Goal: Task Accomplishment & Management: Complete application form

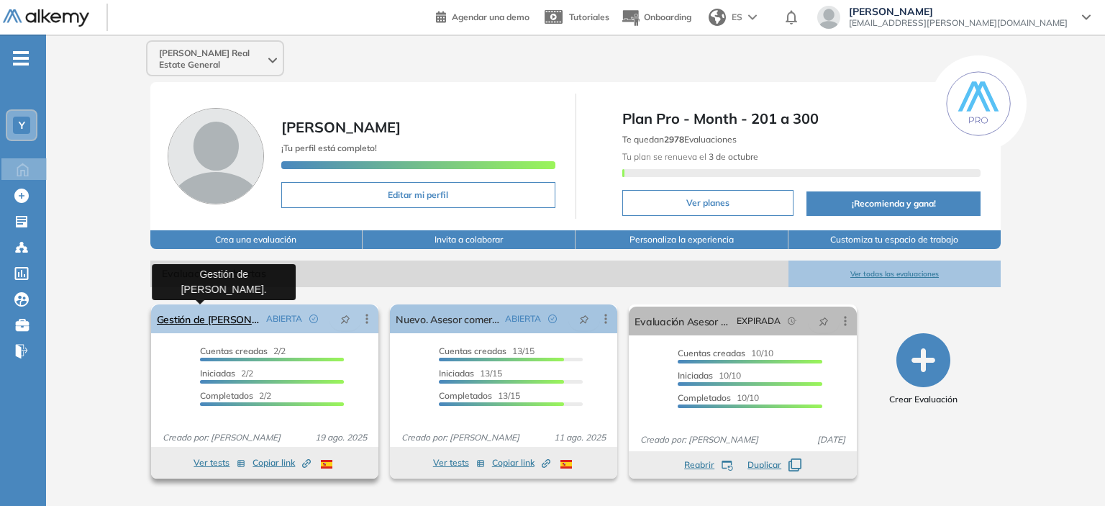
click at [234, 325] on link "Gestión de [PERSON_NAME]." at bounding box center [209, 318] width 104 height 29
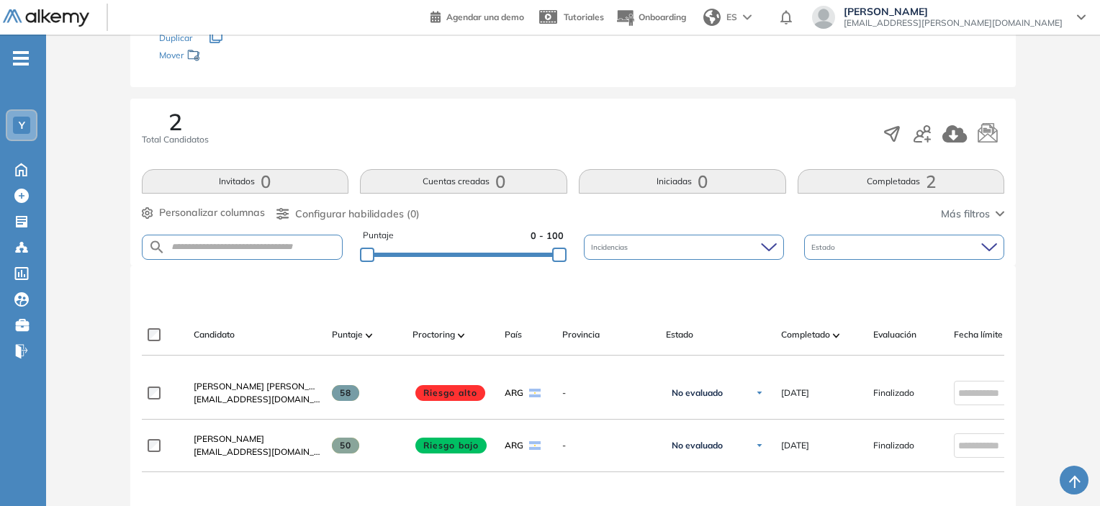
scroll to position [216, 0]
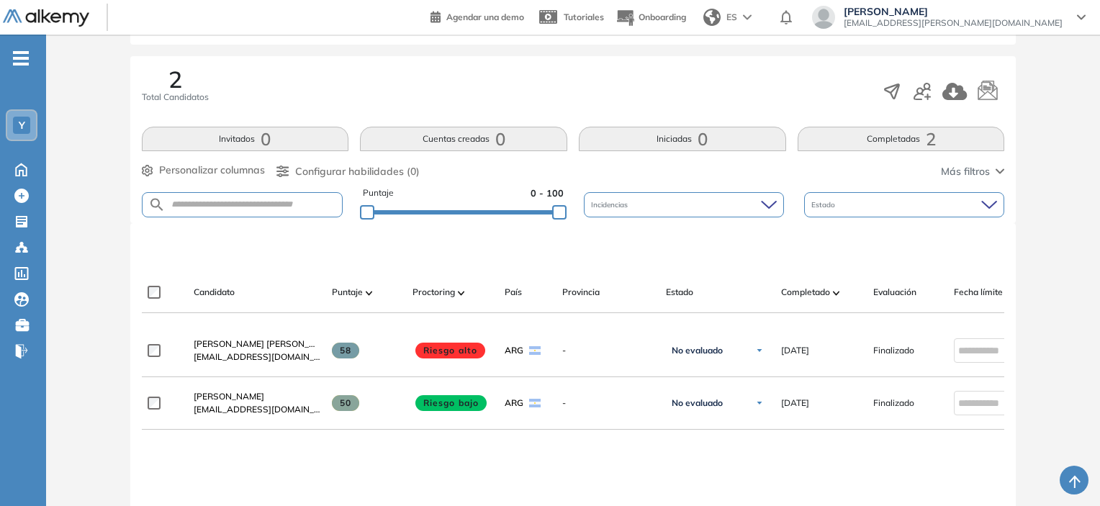
click at [856, 140] on button "Completadas 2" at bounding box center [900, 139] width 207 height 24
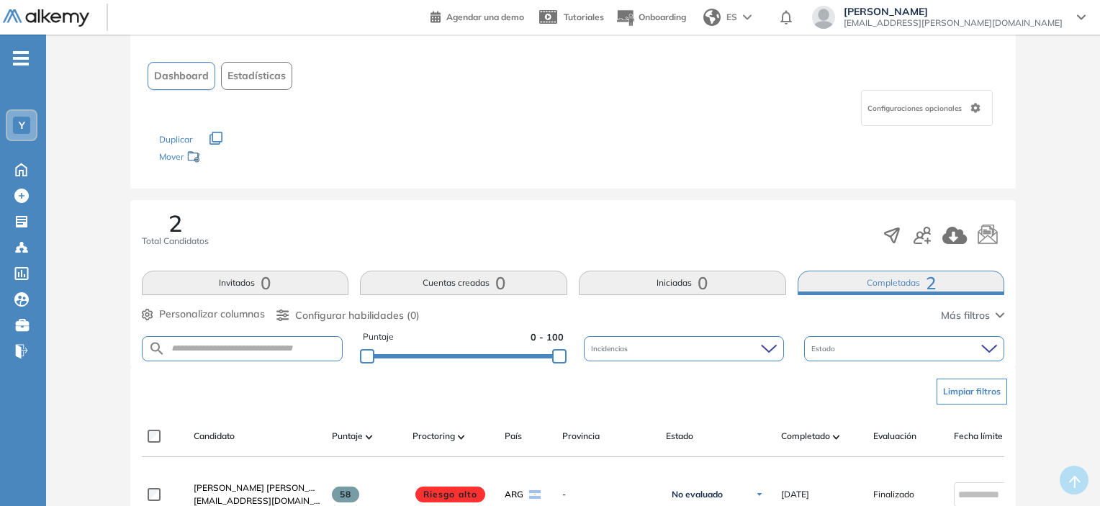
scroll to position [0, 0]
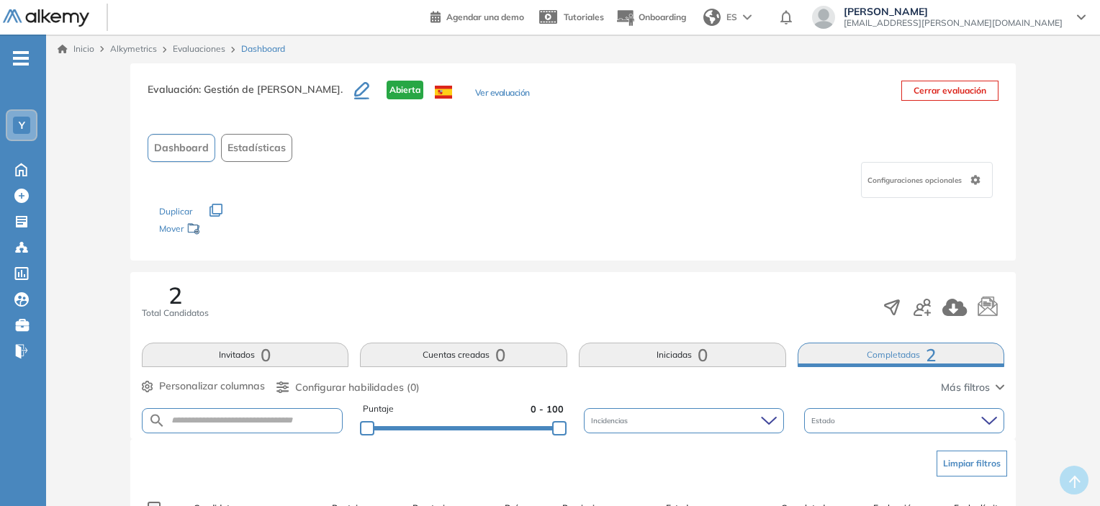
click at [85, 42] on link "Inicio" at bounding box center [76, 48] width 37 height 13
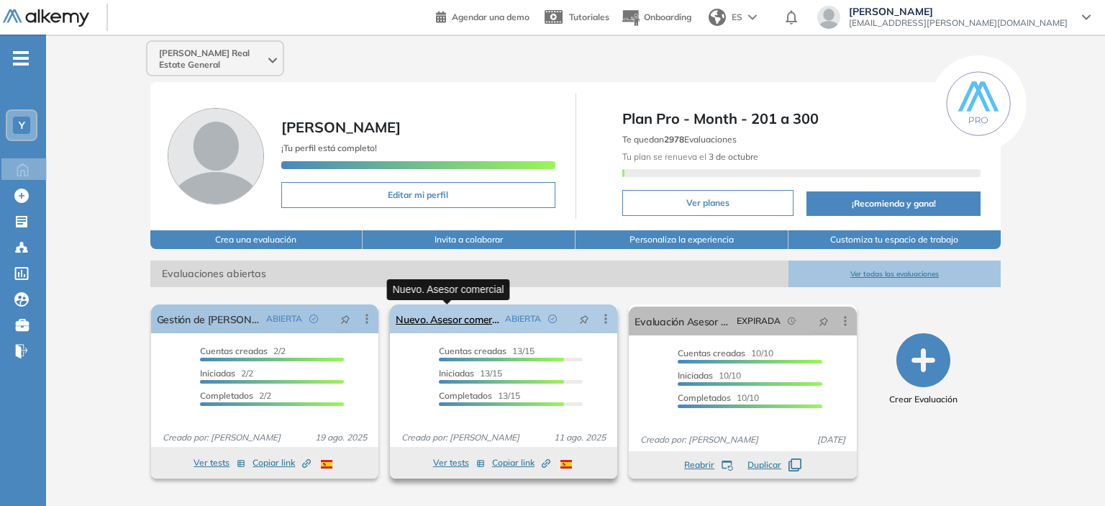
click at [469, 318] on link "Nuevo. Asesor comercial" at bounding box center [448, 318] width 104 height 29
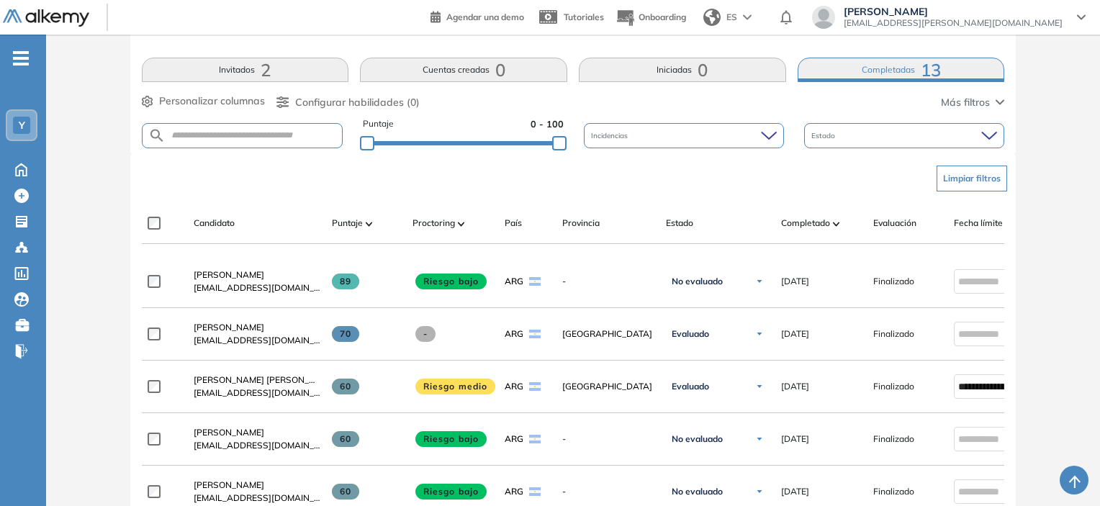
scroll to position [288, 0]
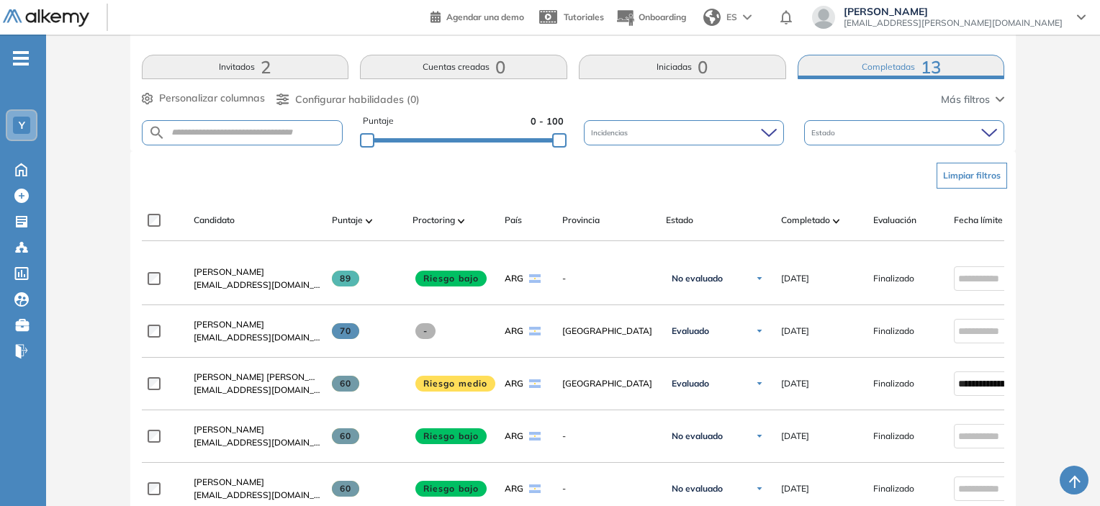
click at [839, 221] on img at bounding box center [836, 221] width 7 height 4
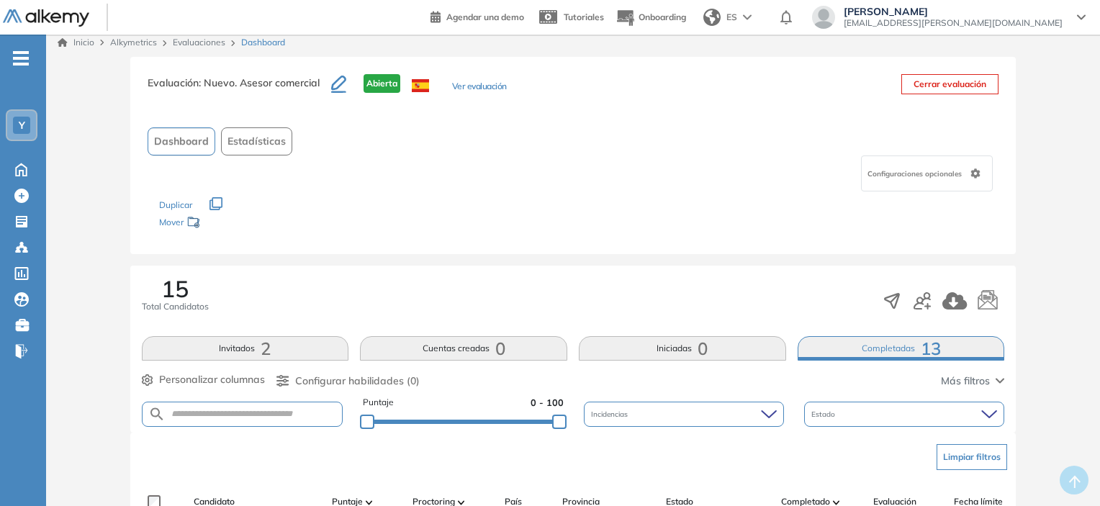
scroll to position [0, 0]
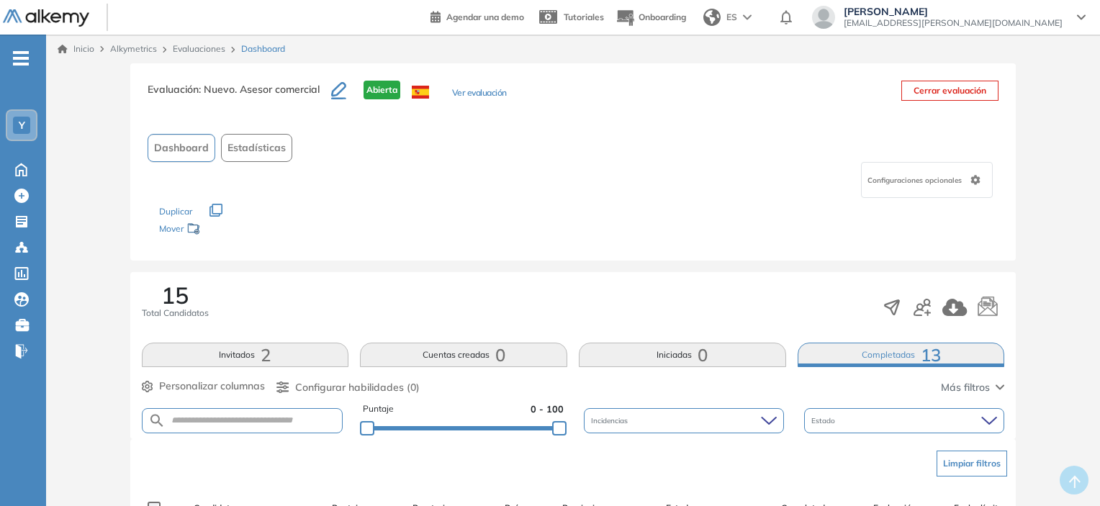
click at [250, 365] on button "Invitados 2" at bounding box center [245, 355] width 207 height 24
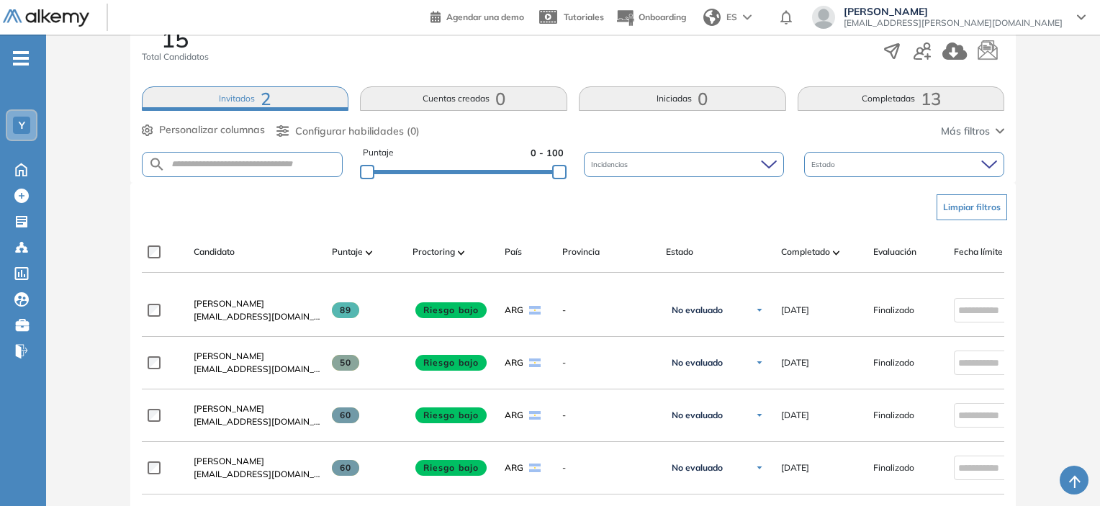
scroll to position [320, 0]
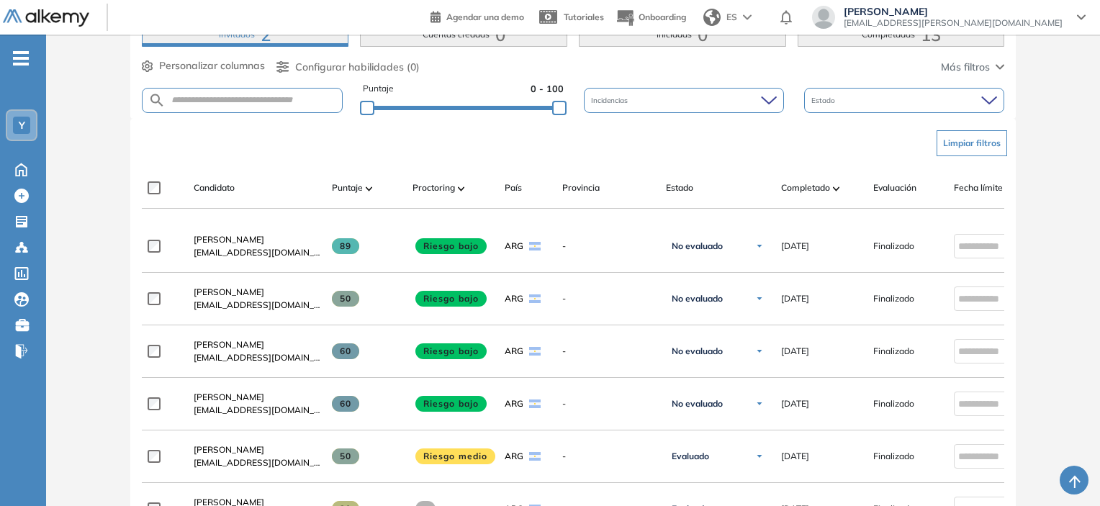
click at [251, 40] on button "Invitados 2" at bounding box center [245, 34] width 207 height 24
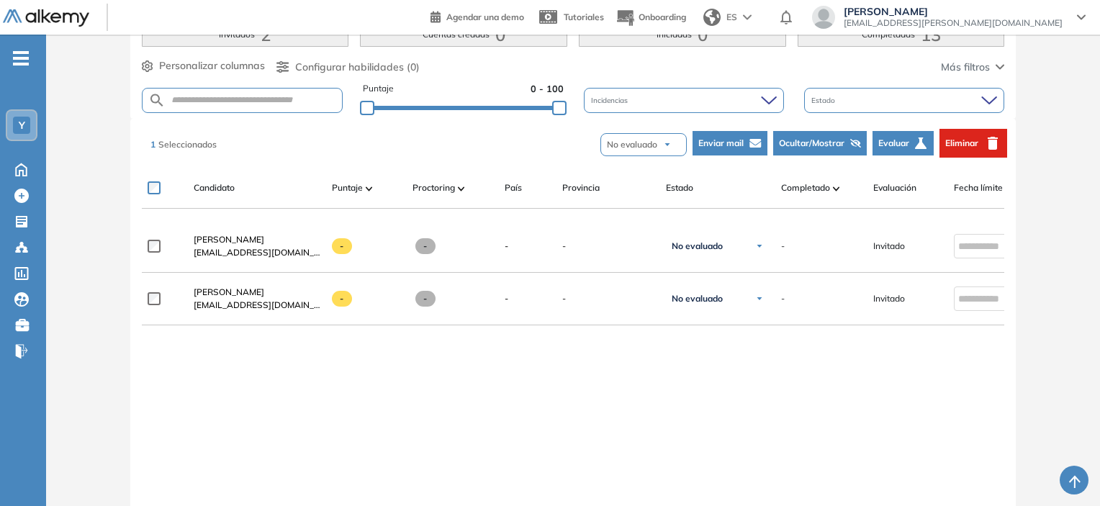
click at [982, 145] on button "Eliminar" at bounding box center [973, 143] width 68 height 29
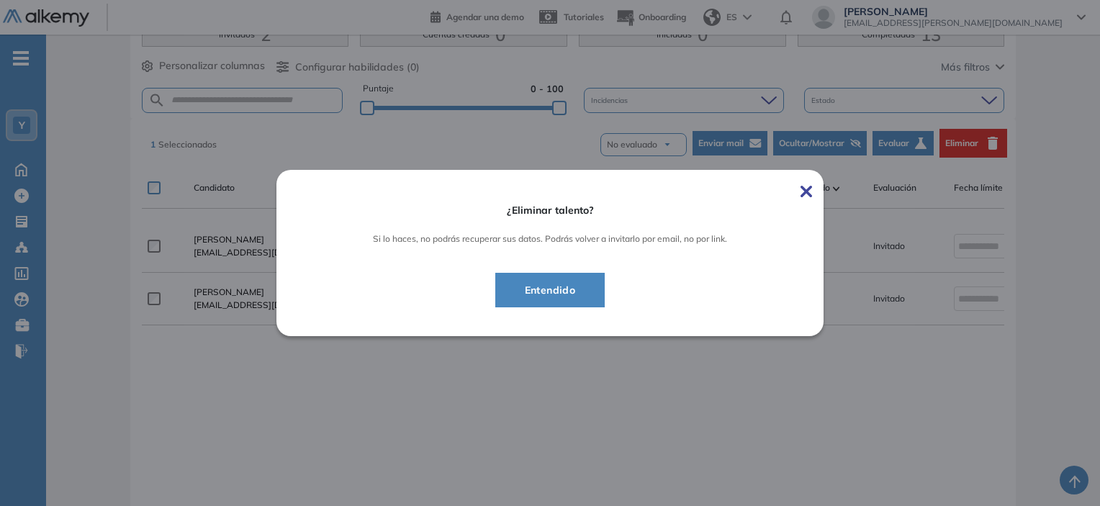
click at [558, 284] on span "Entendido" at bounding box center [550, 289] width 74 height 17
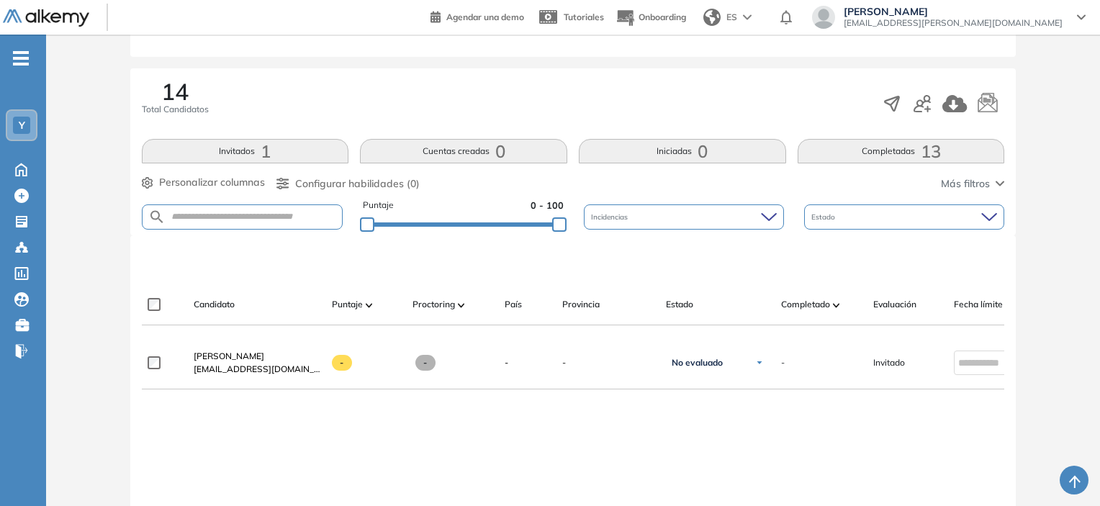
scroll to position [176, 0]
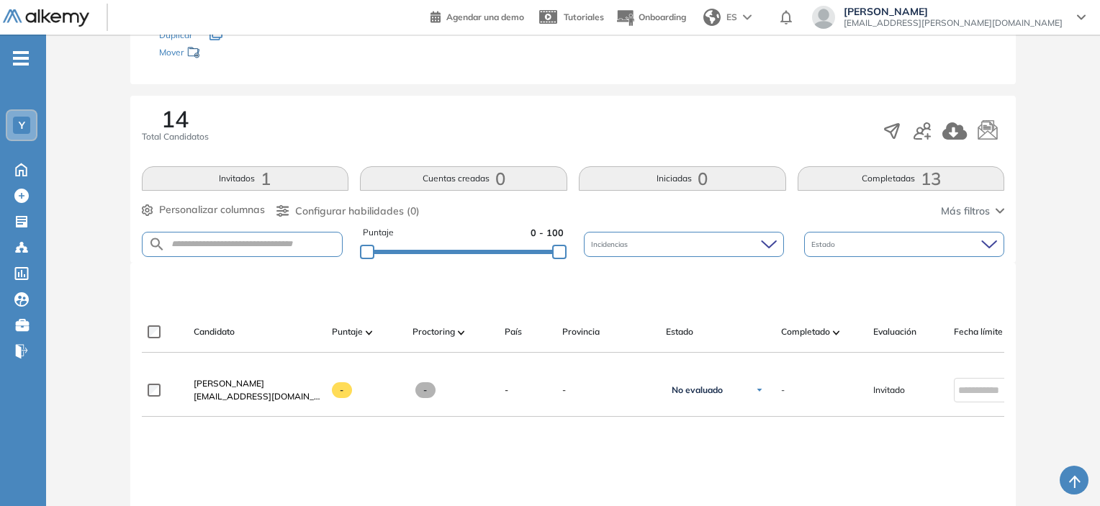
click at [226, 183] on button "Invitados 1" at bounding box center [245, 178] width 207 height 24
click at [847, 174] on button "Completadas 13" at bounding box center [900, 178] width 207 height 24
click at [685, 176] on button "Iniciadas 0" at bounding box center [682, 178] width 207 height 24
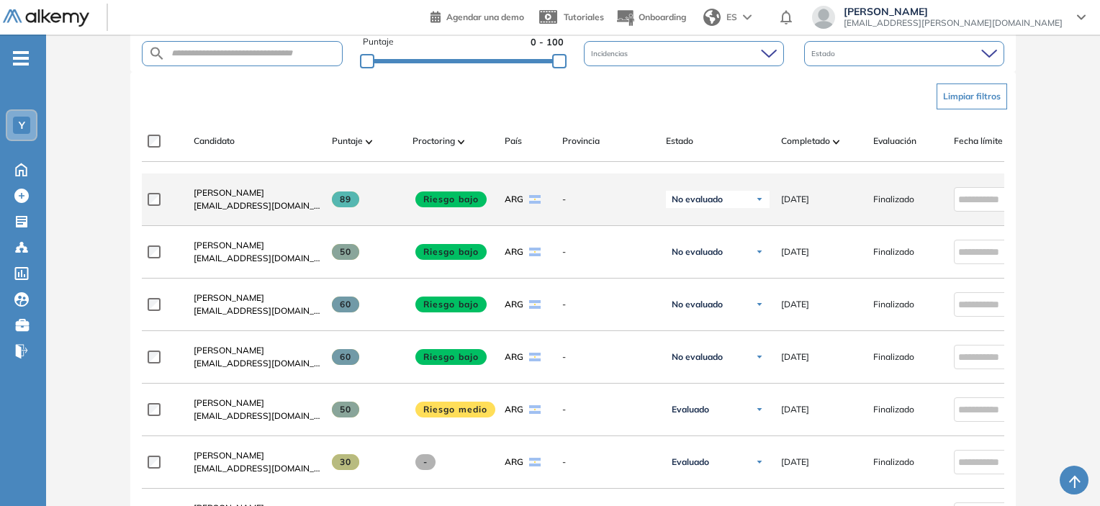
scroll to position [392, 0]
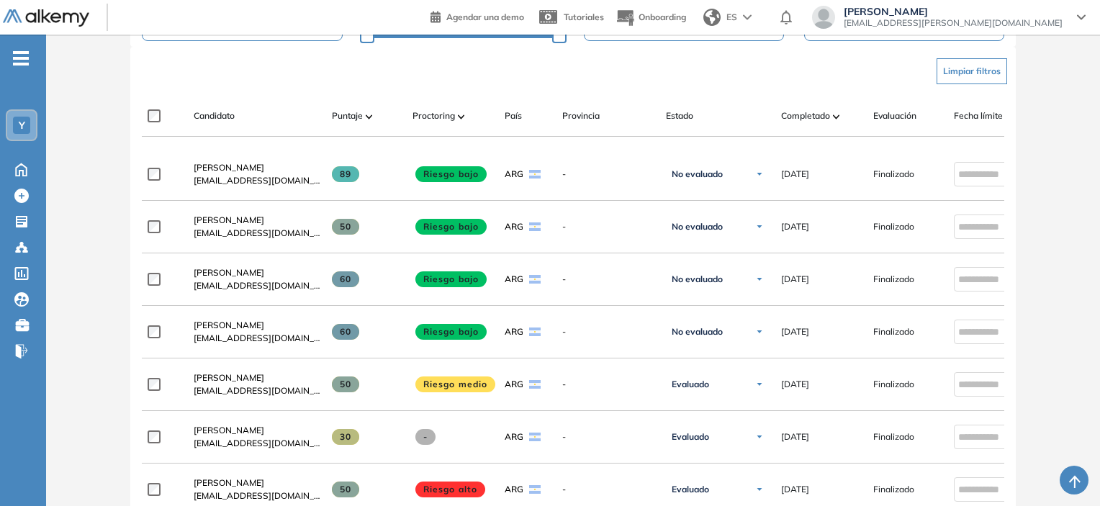
drag, startPoint x: 679, startPoint y: 178, endPoint x: 111, endPoint y: 248, distance: 572.9
click at [111, 248] on div "Evaluación : Nuevo. Asesor comercial Abierta Ver evaluación Cerrar evaluación D…" at bounding box center [573, 392] width 1042 height 1442
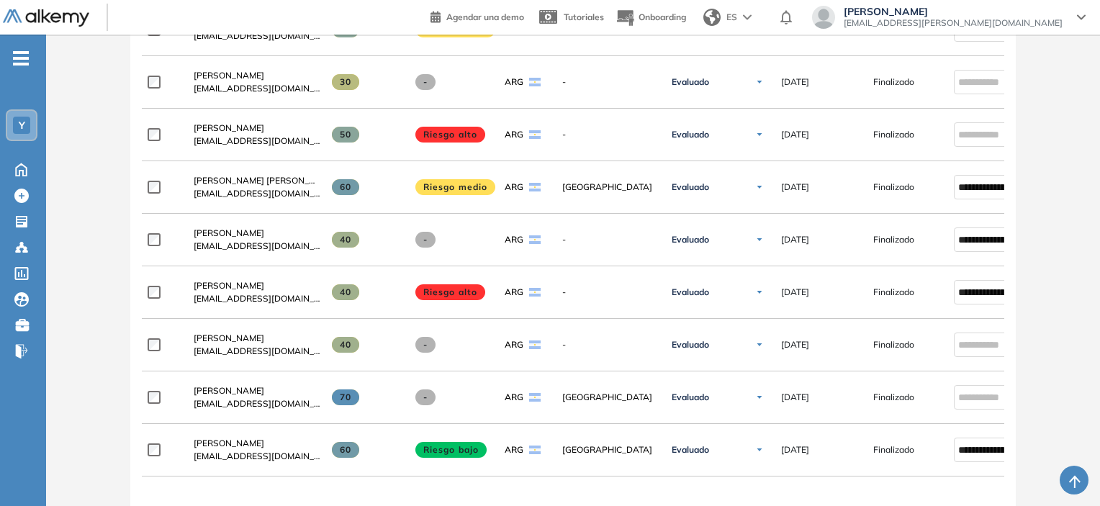
scroll to position [752, 0]
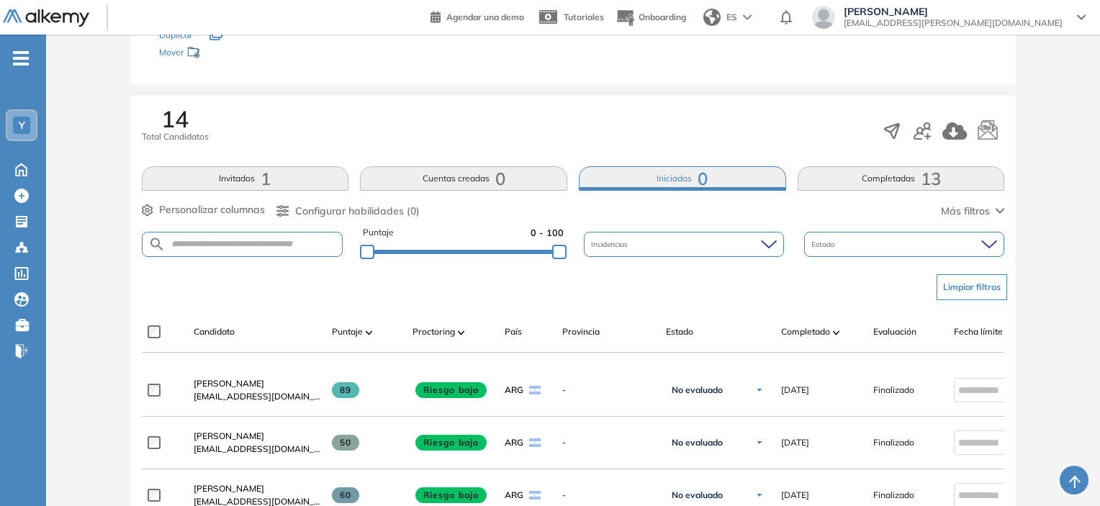
click at [282, 186] on button "Invitados 1" at bounding box center [245, 178] width 207 height 24
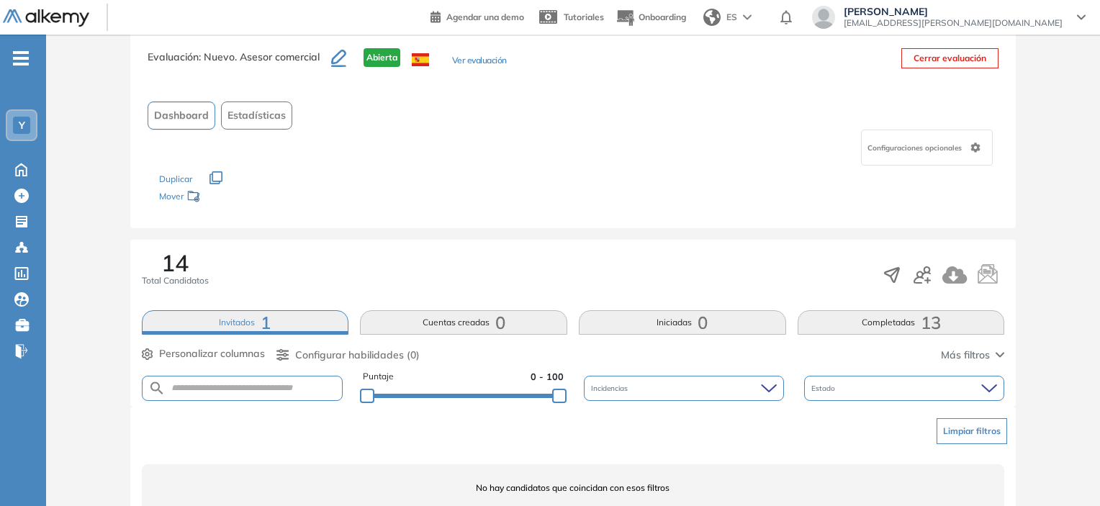
scroll to position [90, 0]
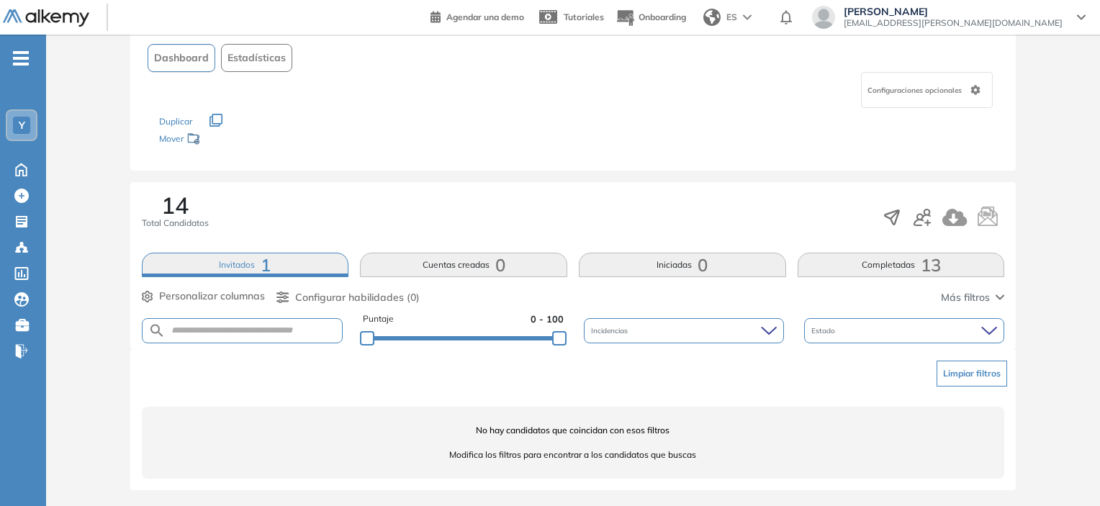
click at [199, 270] on button "Invitados 1" at bounding box center [245, 265] width 207 height 24
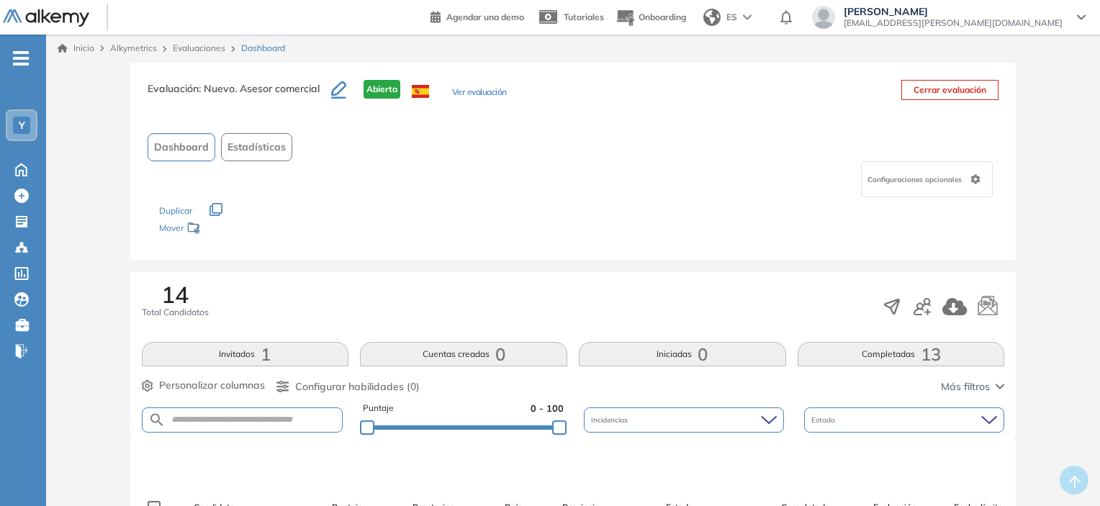
scroll to position [0, 0]
click at [89, 48] on link "Inicio" at bounding box center [76, 48] width 37 height 13
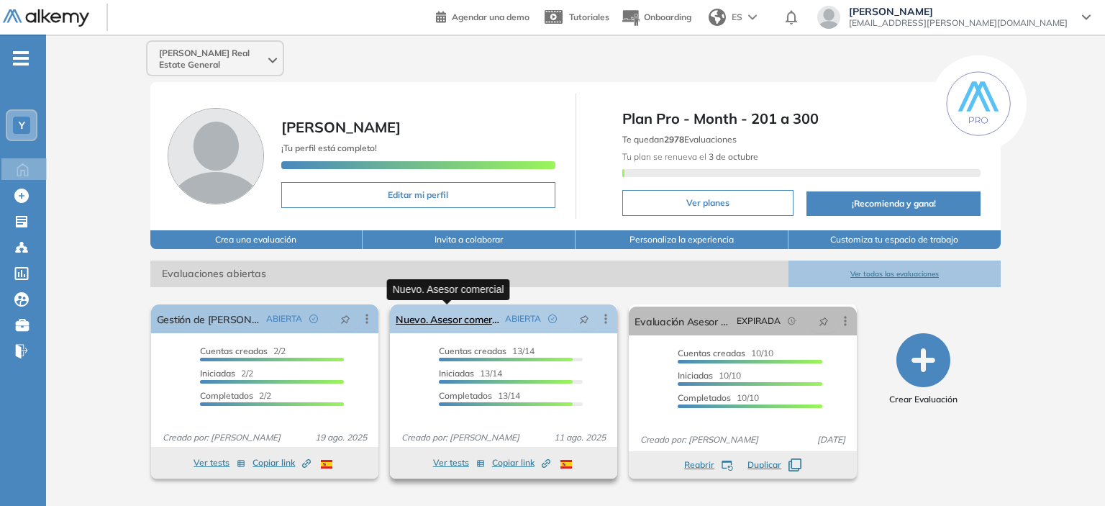
click at [435, 310] on link "Nuevo. Asesor comercial" at bounding box center [448, 318] width 104 height 29
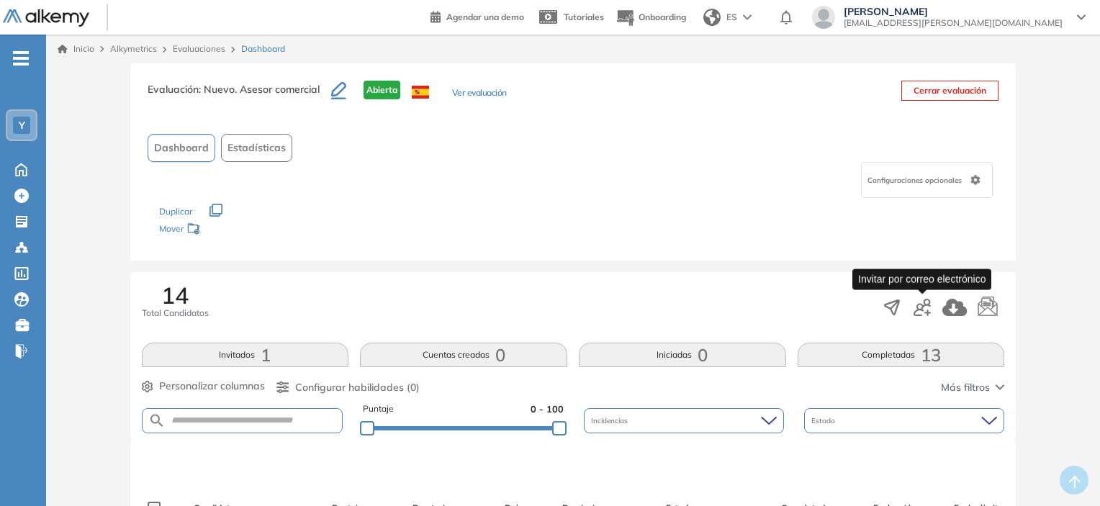
click at [919, 309] on icon "button" at bounding box center [921, 307] width 17 height 17
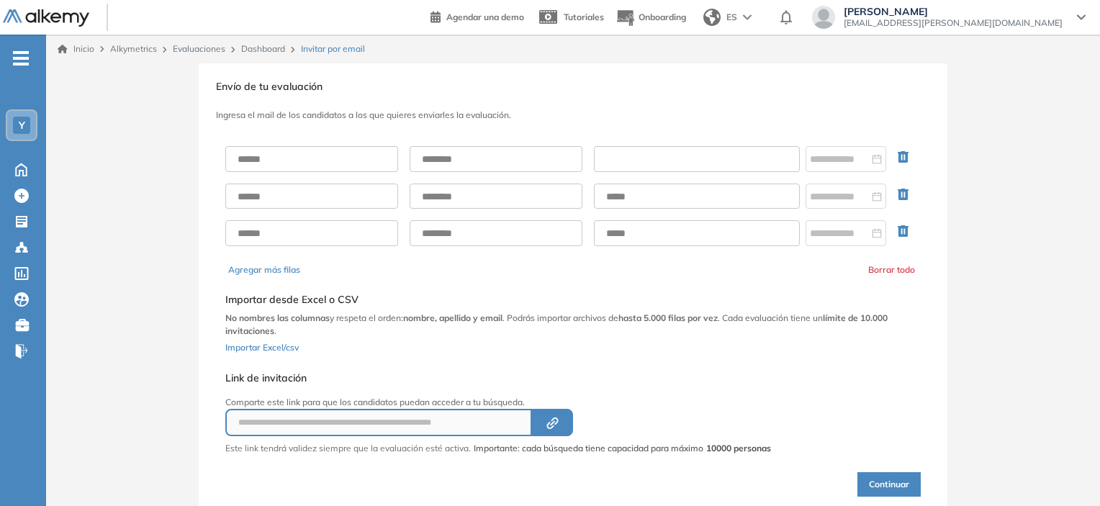
click at [620, 158] on input "text" at bounding box center [697, 159] width 206 height 26
paste input "**********"
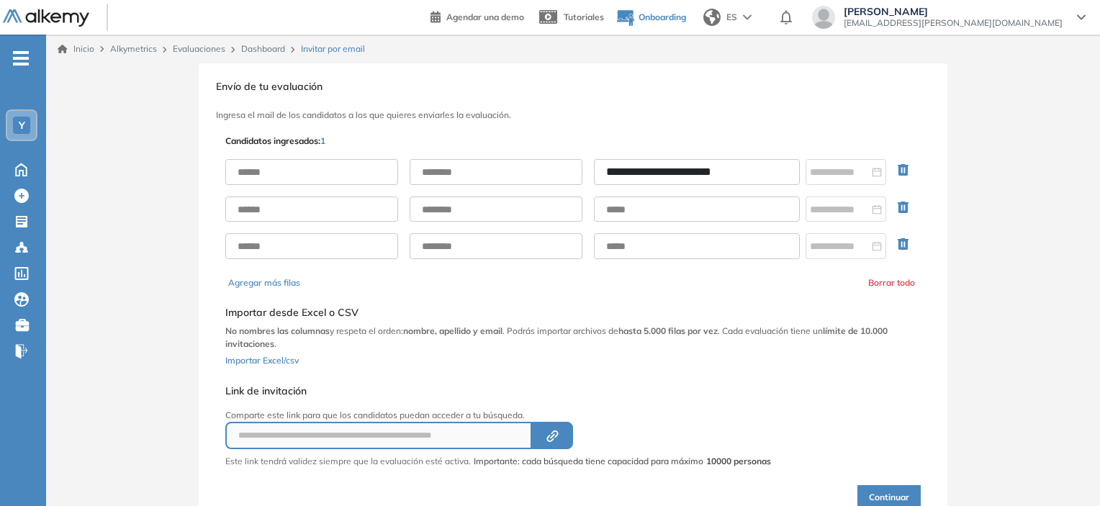
type input "**********"
click at [296, 183] on input "text" at bounding box center [311, 172] width 173 height 26
paste input "**********"
drag, startPoint x: 345, startPoint y: 167, endPoint x: 275, endPoint y: 168, distance: 70.5
click at [275, 168] on input "**********" at bounding box center [311, 172] width 173 height 26
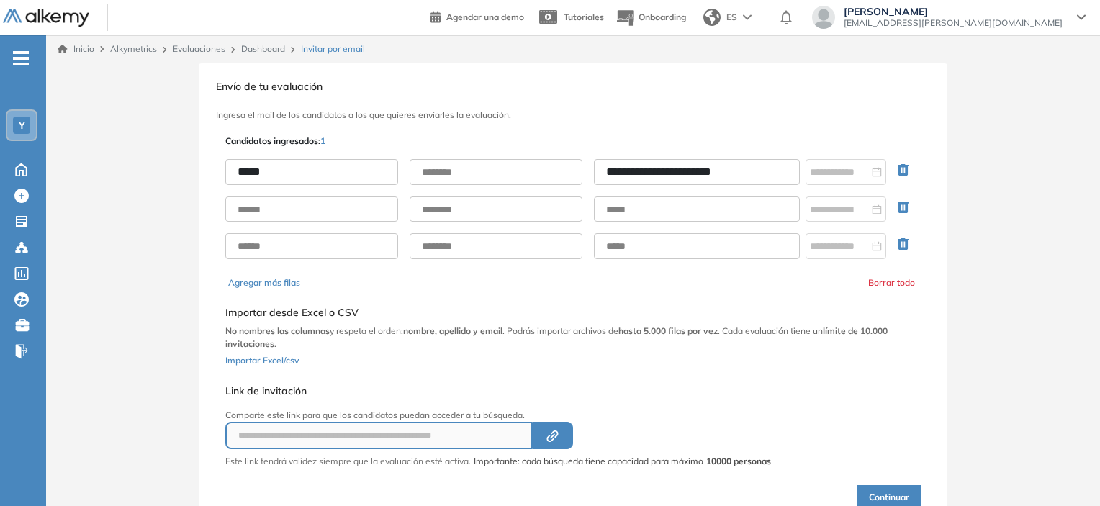
type input "*****"
click at [471, 177] on input "text" at bounding box center [496, 172] width 173 height 26
paste input "*******"
type input "*******"
click at [597, 284] on div "Agregar más filas Borrar todo" at bounding box center [572, 282] width 689 height 13
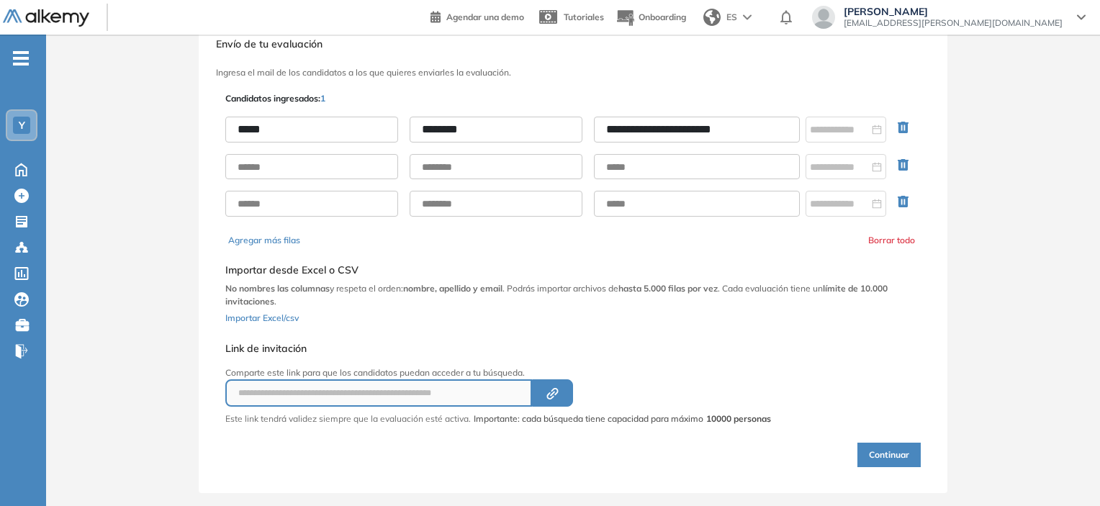
scroll to position [62, 0]
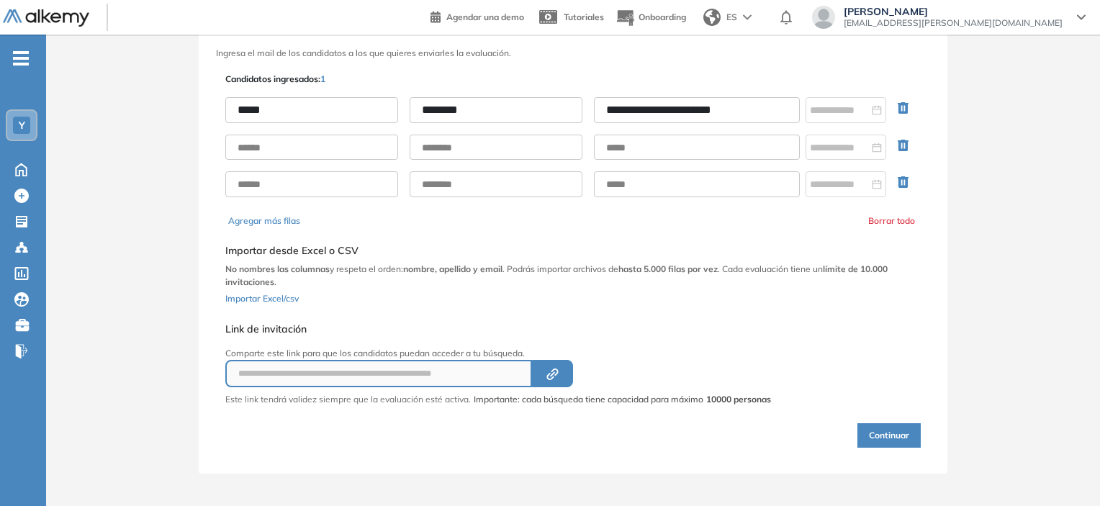
click at [861, 418] on div "Continuar" at bounding box center [572, 427] width 695 height 42
click at [865, 425] on button "Continuar" at bounding box center [888, 435] width 63 height 24
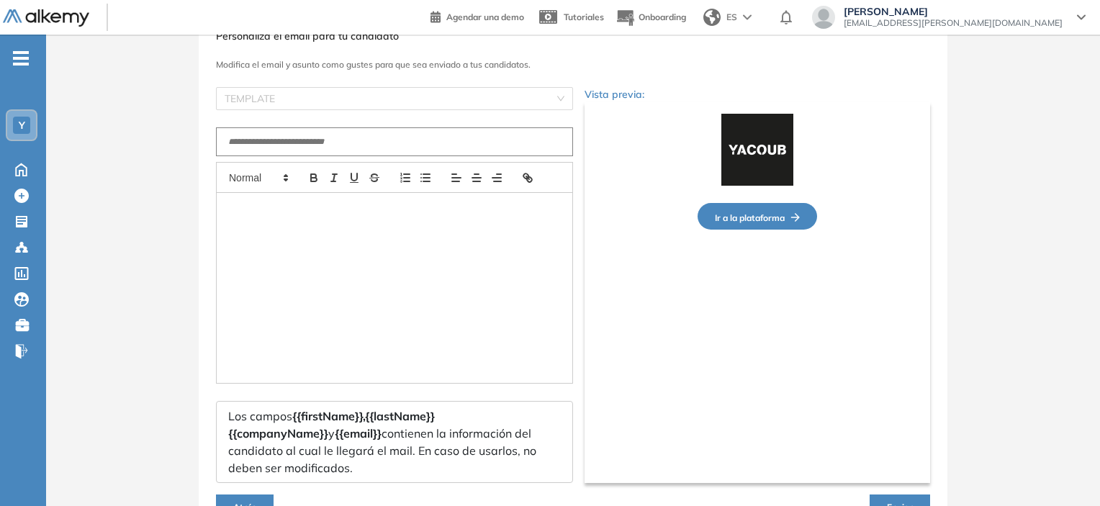
type input "**********"
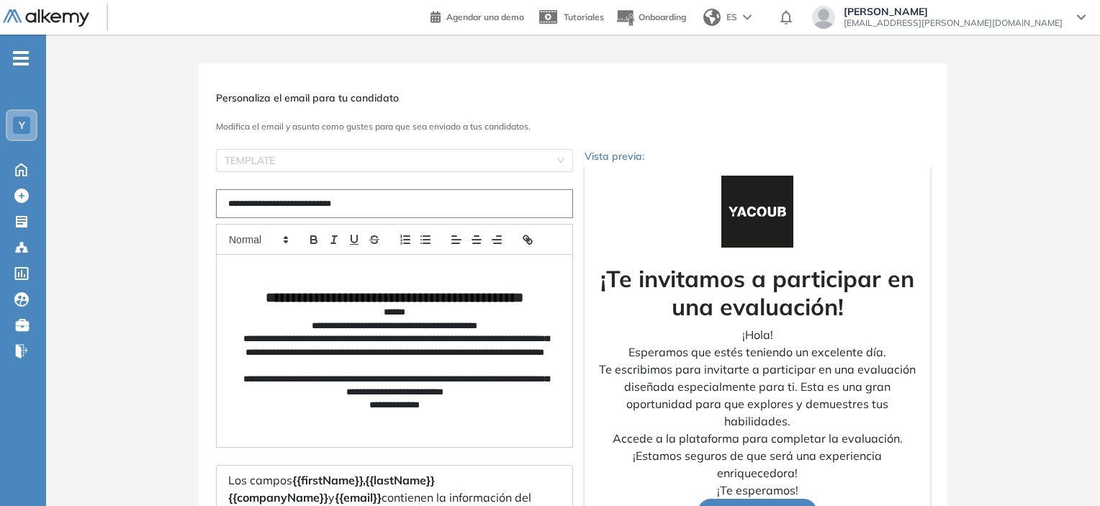
scroll to position [143, 0]
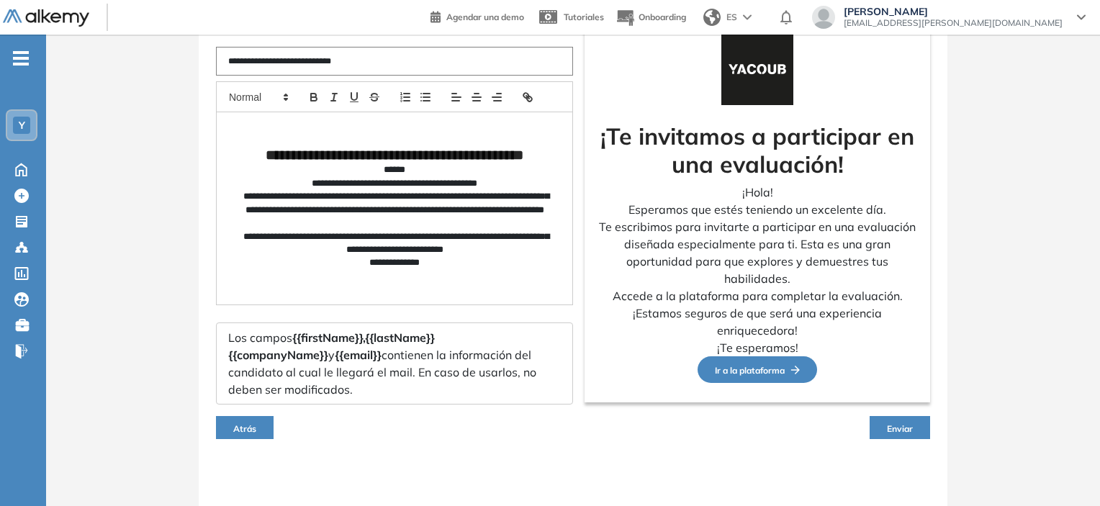
click at [253, 423] on span "Atrás" at bounding box center [244, 428] width 23 height 11
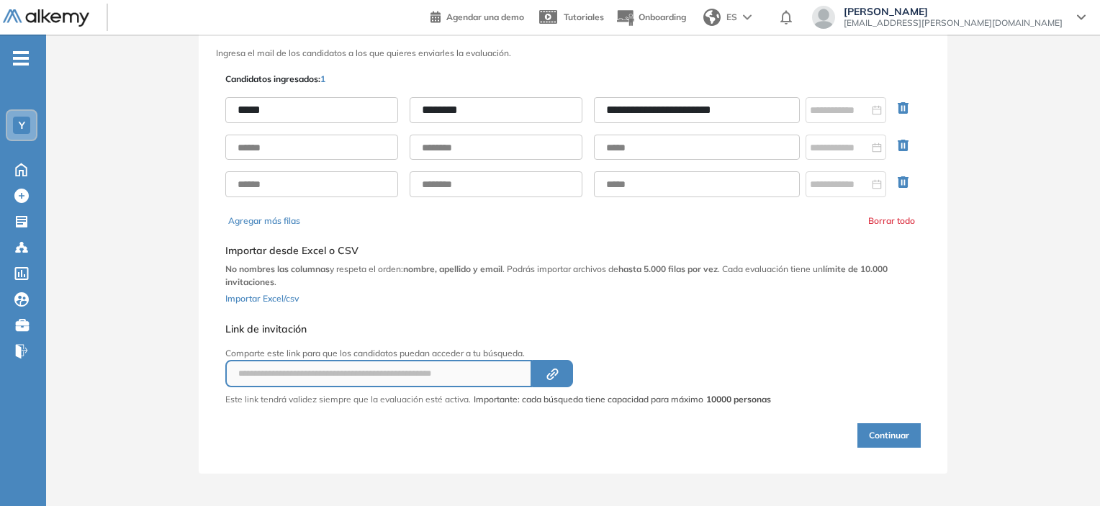
click at [907, 114] on icon "button" at bounding box center [905, 110] width 17 height 17
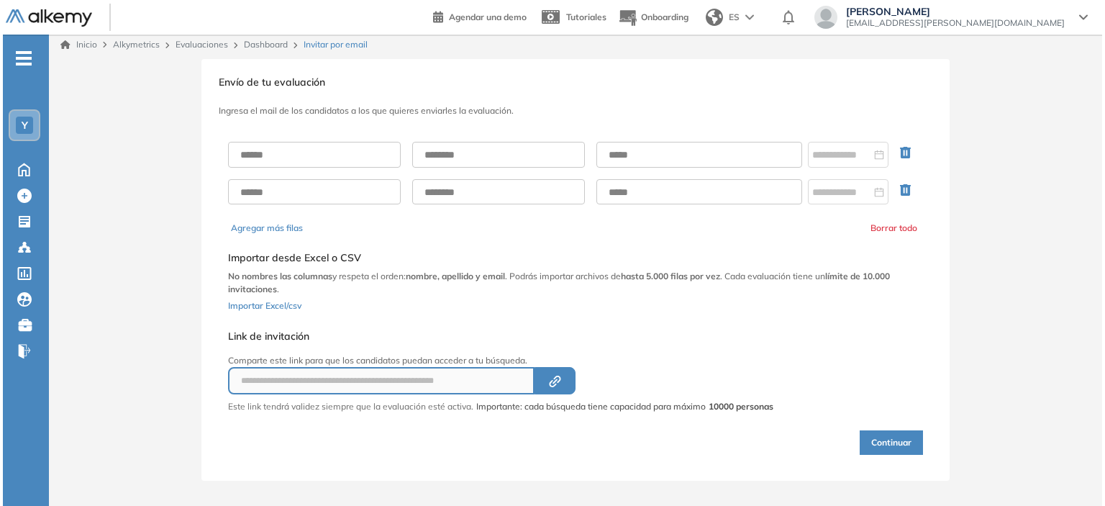
scroll to position [0, 0]
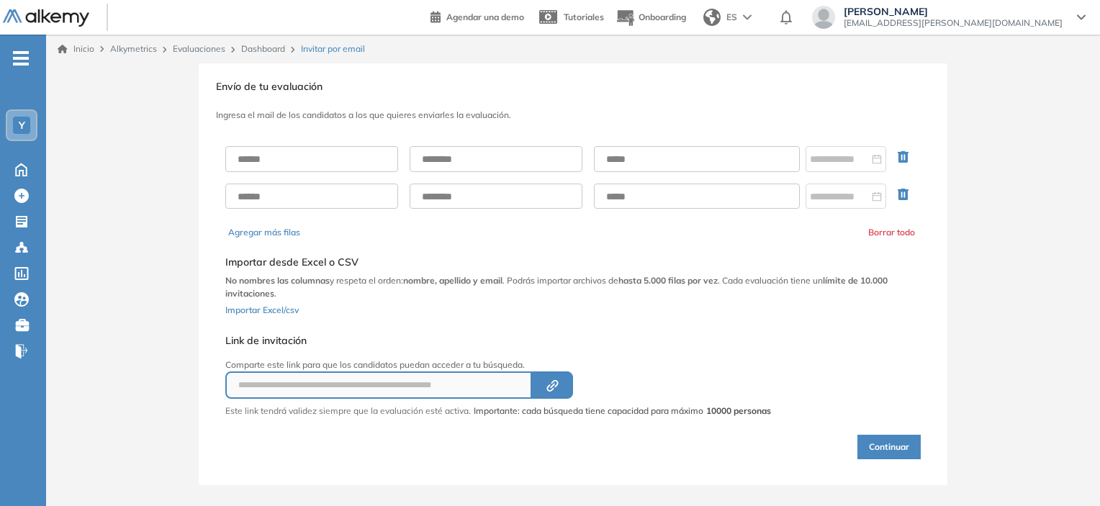
click at [80, 48] on link "Inicio" at bounding box center [76, 48] width 37 height 13
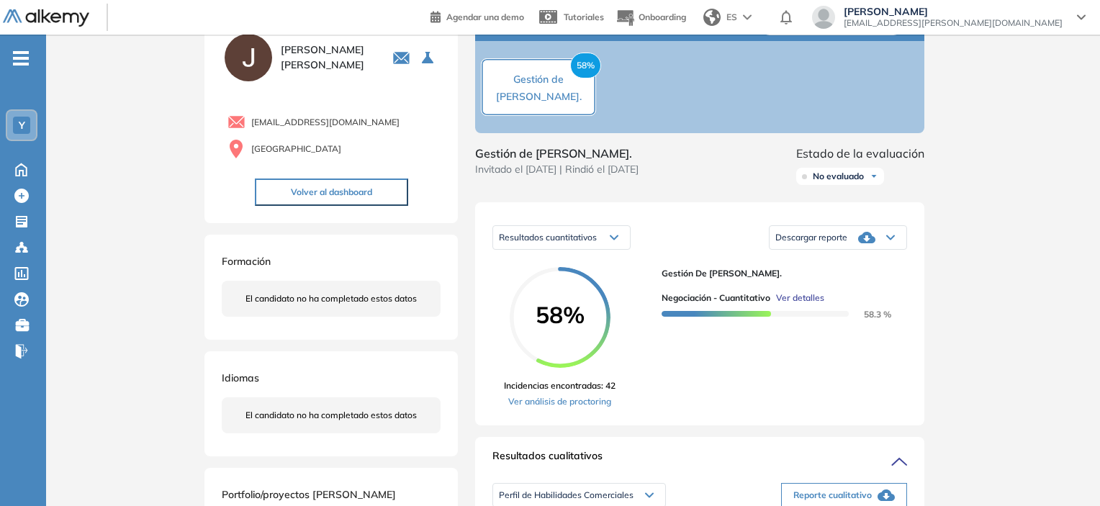
scroll to position [144, 0]
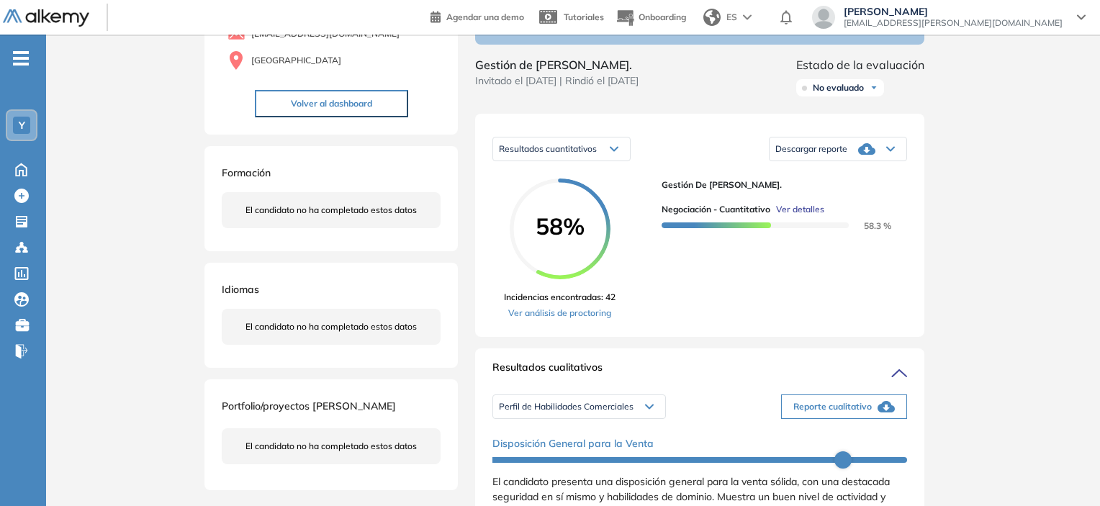
click at [792, 155] on span "Descargar reporte" at bounding box center [811, 149] width 72 height 12
click at [786, 178] on li "Descargar informe completo" at bounding box center [829, 171] width 107 height 14
click at [602, 160] on div "Resultados cuantitativos" at bounding box center [561, 148] width 137 height 23
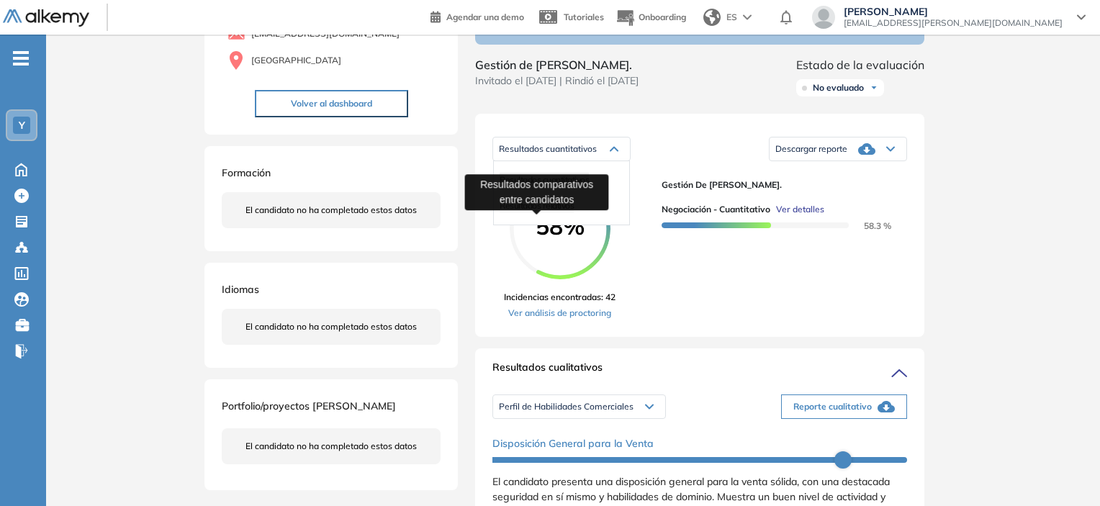
click at [565, 211] on span "Resultados relativos" at bounding box center [536, 205] width 74 height 11
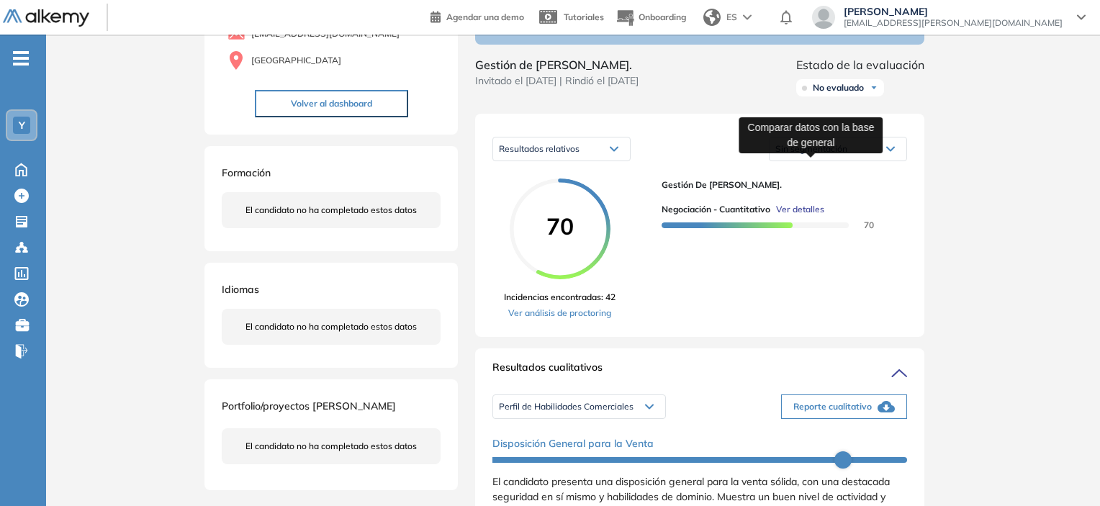
click at [797, 154] on span "Sin segmentación" at bounding box center [811, 148] width 72 height 11
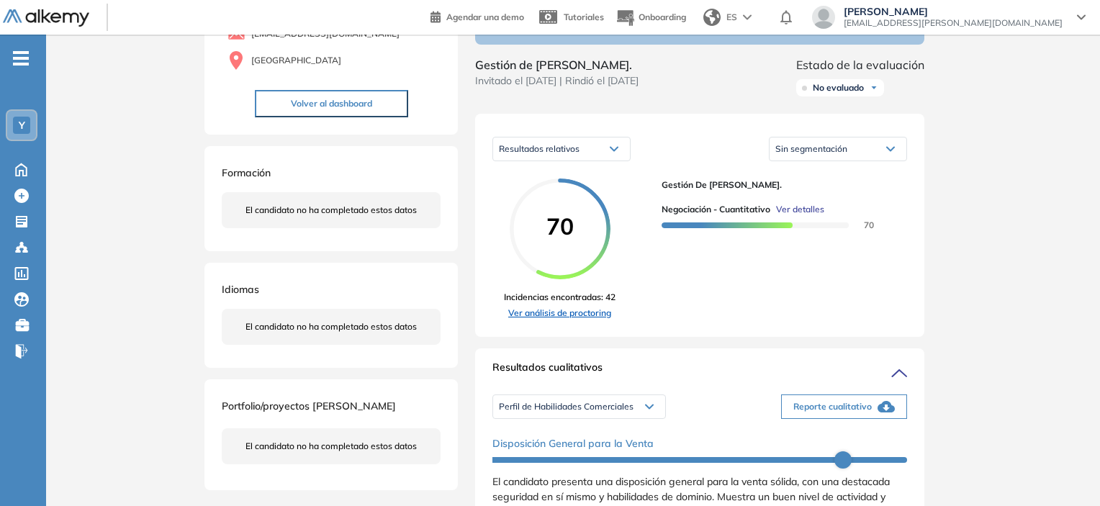
click at [597, 320] on link "Ver análisis de proctoring" at bounding box center [560, 313] width 112 height 13
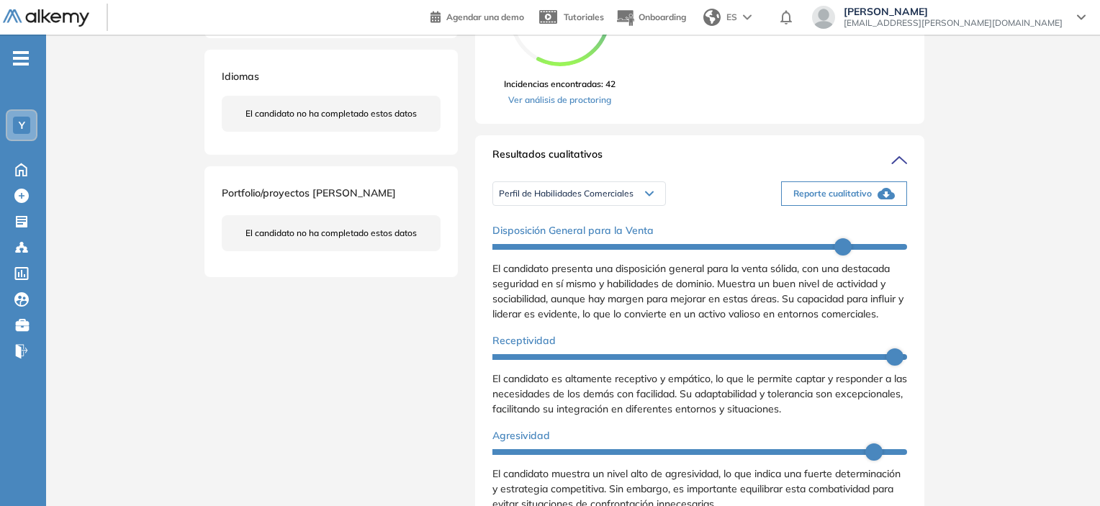
scroll to position [360, 0]
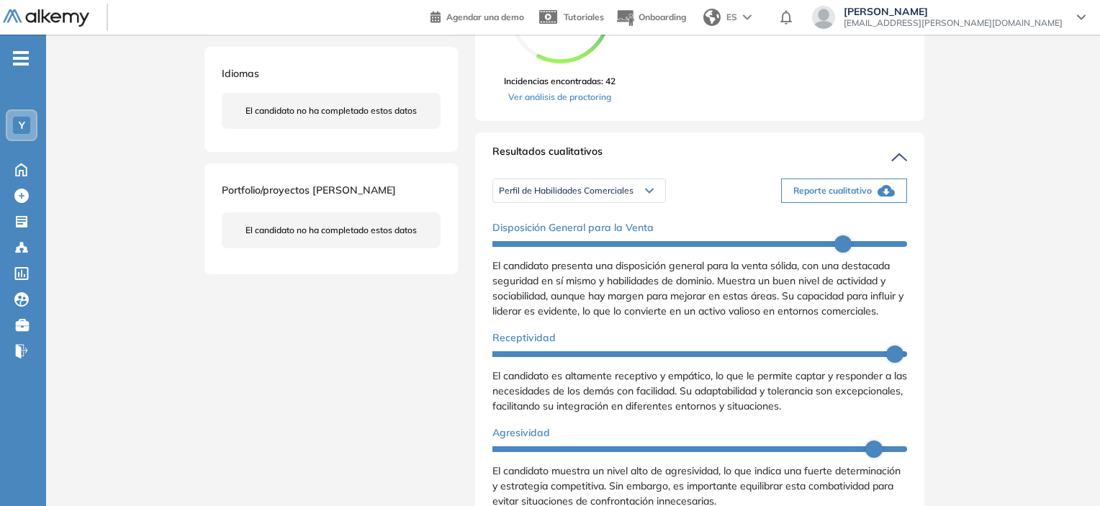
click at [633, 202] on div "Perfil de Habilidades Comerciales" at bounding box center [579, 190] width 172 height 23
click at [703, 225] on div "Perfil de Habilidades Comerciales Perfil de Habilidades Comerciales Personalida…" at bounding box center [699, 341] width 415 height 348
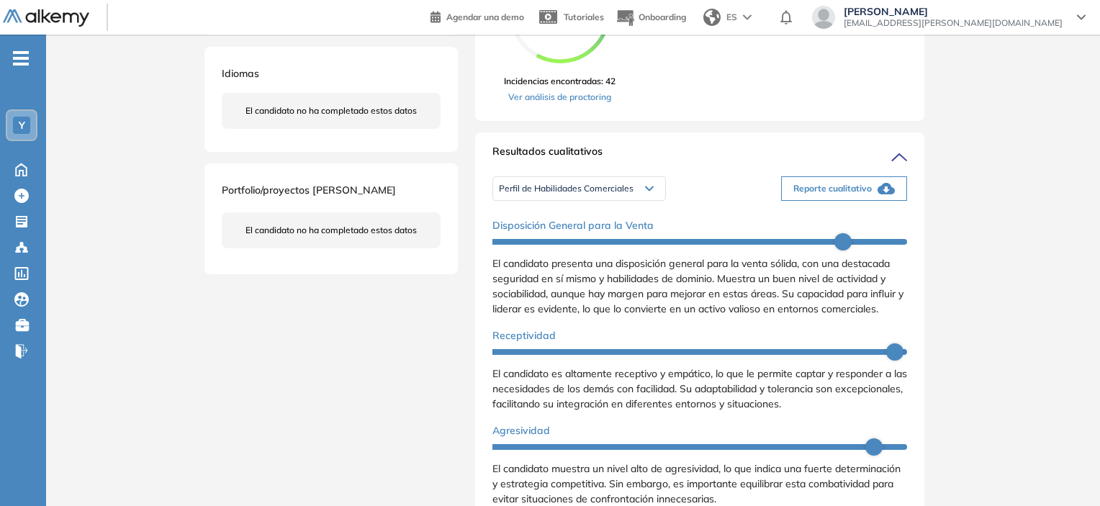
scroll to position [0, 0]
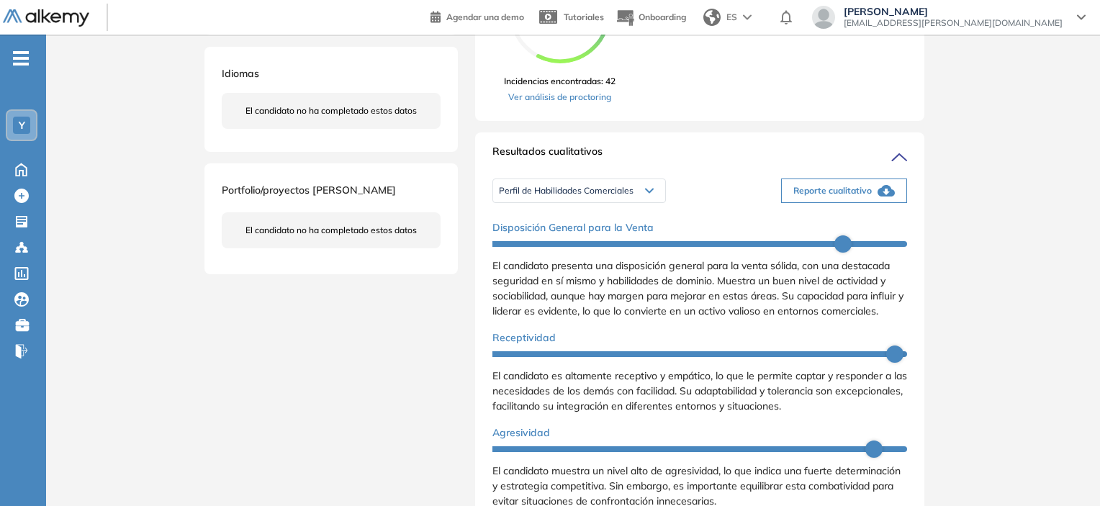
click at [815, 203] on button "Reporte cualitativo" at bounding box center [844, 190] width 126 height 24
click at [626, 196] on span "Perfil de Habilidades Comerciales" at bounding box center [566, 191] width 135 height 12
click at [584, 246] on li "Personalidad Alkemy - INAP" at bounding box center [551, 239] width 105 height 14
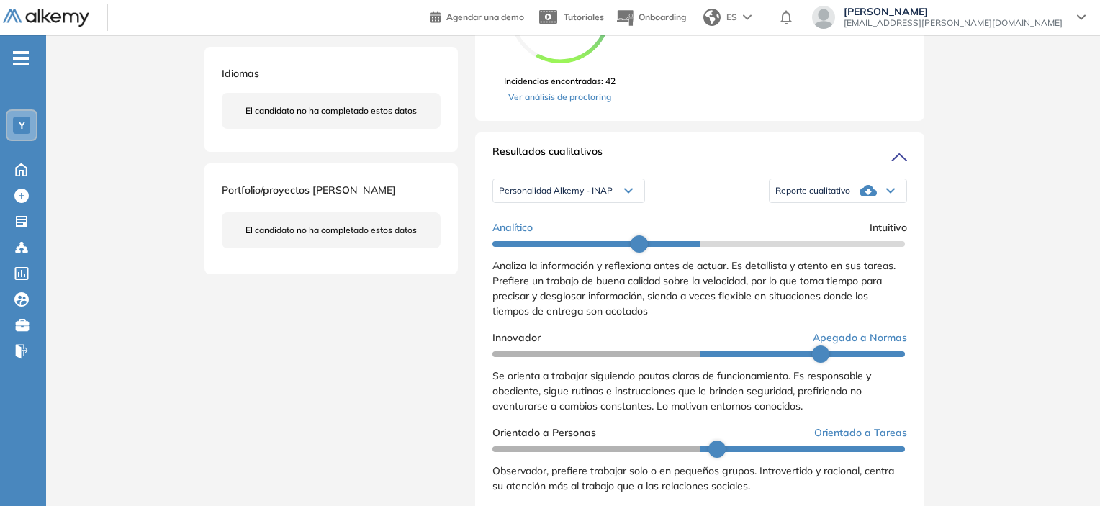
click at [810, 196] on span "Reporte cualitativo" at bounding box center [812, 191] width 75 height 12
click at [802, 220] on li "Reporte con Afinidad AI" at bounding box center [820, 213] width 88 height 14
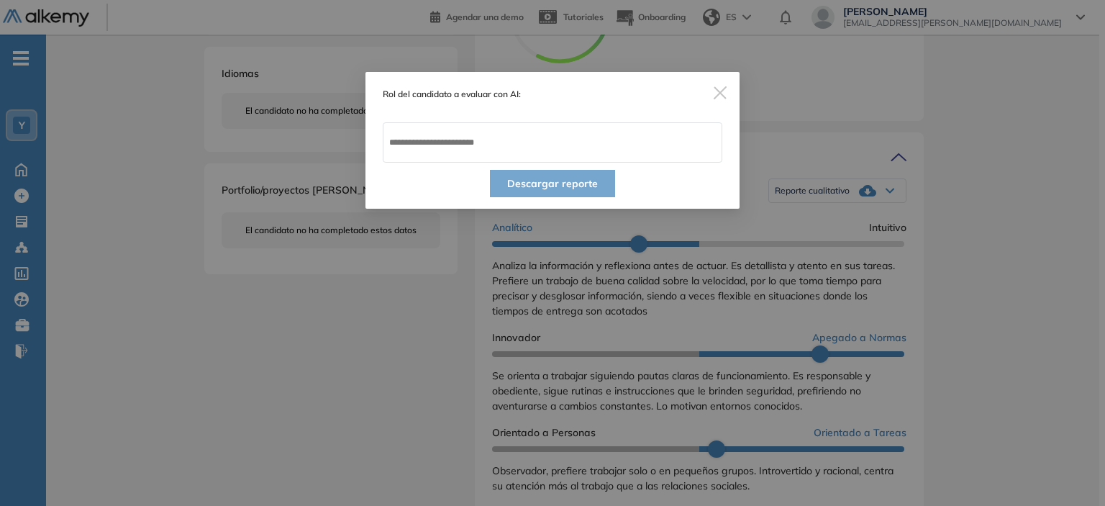
click at [718, 102] on span "Close" at bounding box center [720, 91] width 39 height 39
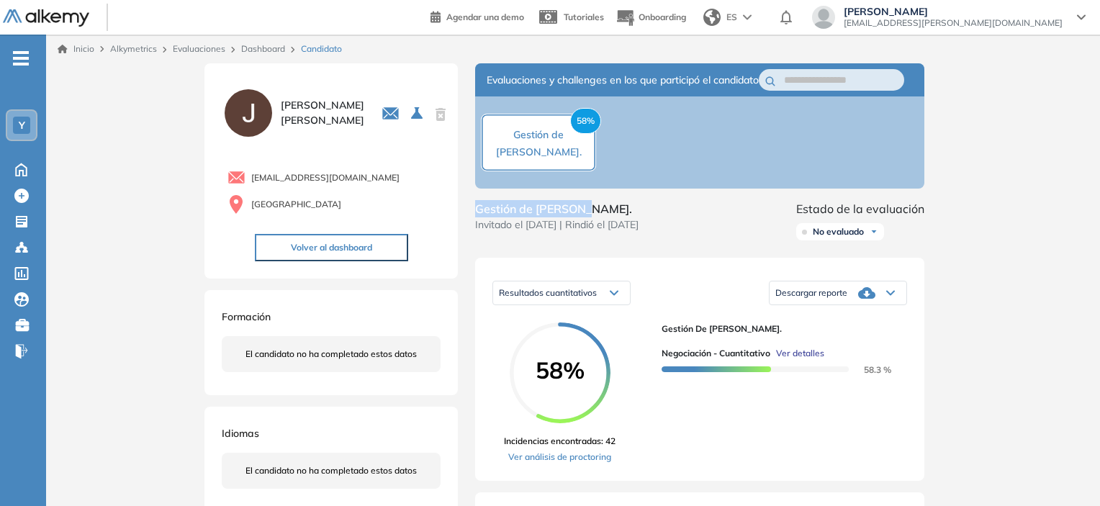
drag, startPoint x: 475, startPoint y: 221, endPoint x: 582, endPoint y: 222, distance: 106.5
click at [583, 217] on span "Gestión de [PERSON_NAME]." at bounding box center [556, 208] width 163 height 17
copy span "Gestión de [PERSON_NAME]."
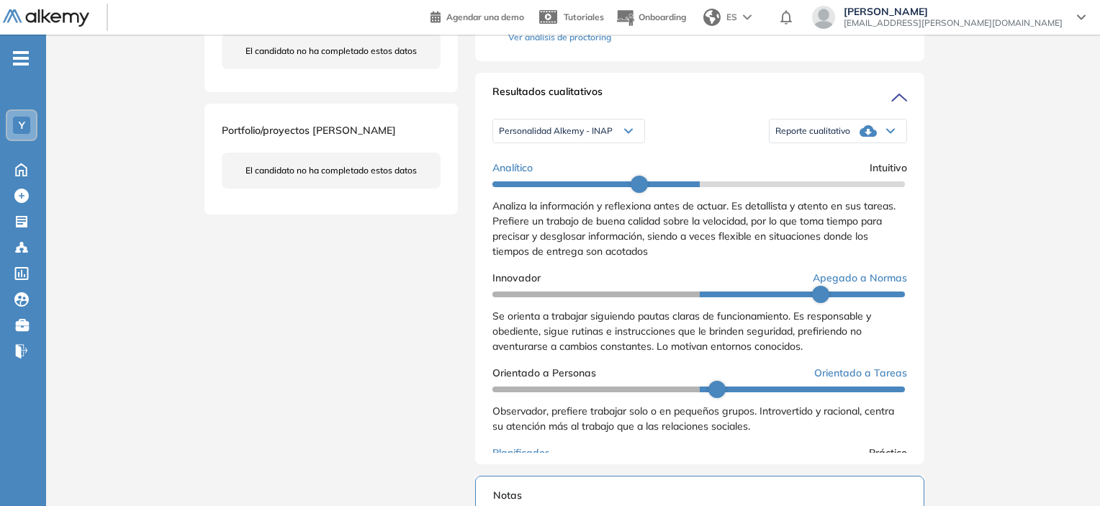
scroll to position [432, 0]
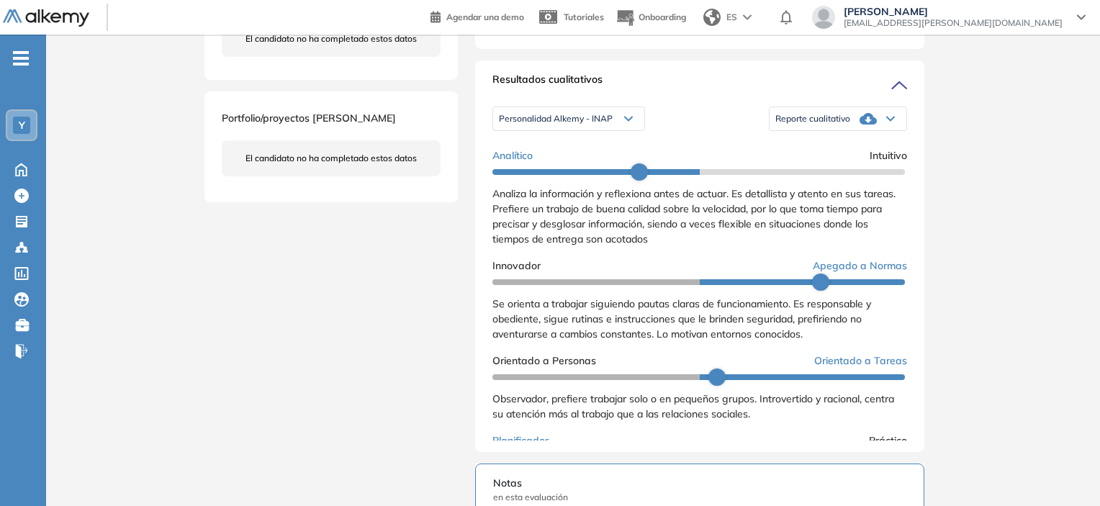
click at [836, 133] on div "Reporte cualitativo" at bounding box center [837, 118] width 137 height 29
drag, startPoint x: 826, startPoint y: 180, endPoint x: 822, endPoint y: 160, distance: 20.6
click at [822, 160] on ul "Reporte con Afinidad AI Reporte sin Afinidad AI" at bounding box center [837, 154] width 137 height 65
click at [822, 148] on li "Reporte con Afinidad AI" at bounding box center [820, 141] width 88 height 14
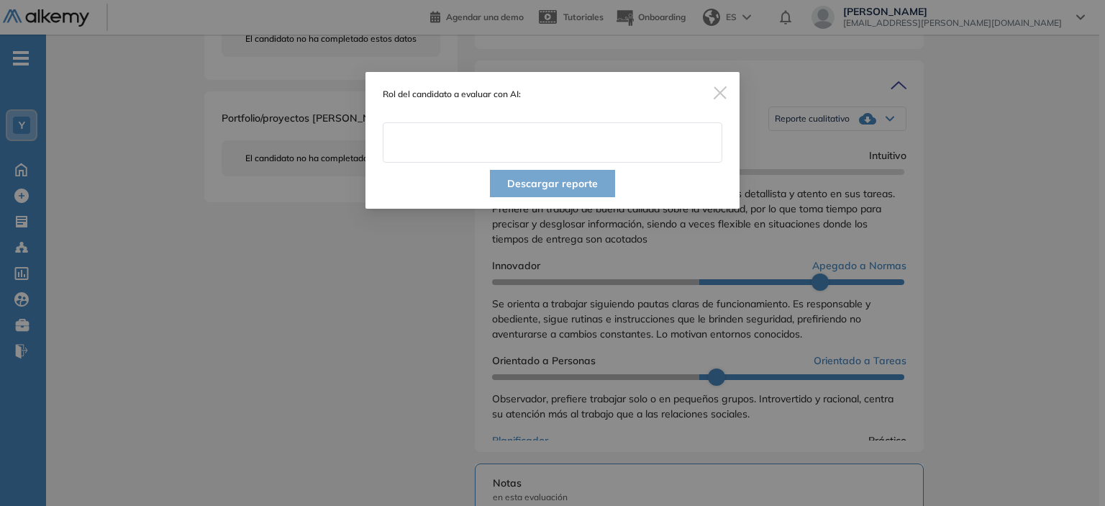
click at [548, 129] on input "text" at bounding box center [553, 142] width 340 height 40
paste input "**********"
type input "**********"
click at [574, 192] on button "Descargar reporte" at bounding box center [552, 183] width 125 height 27
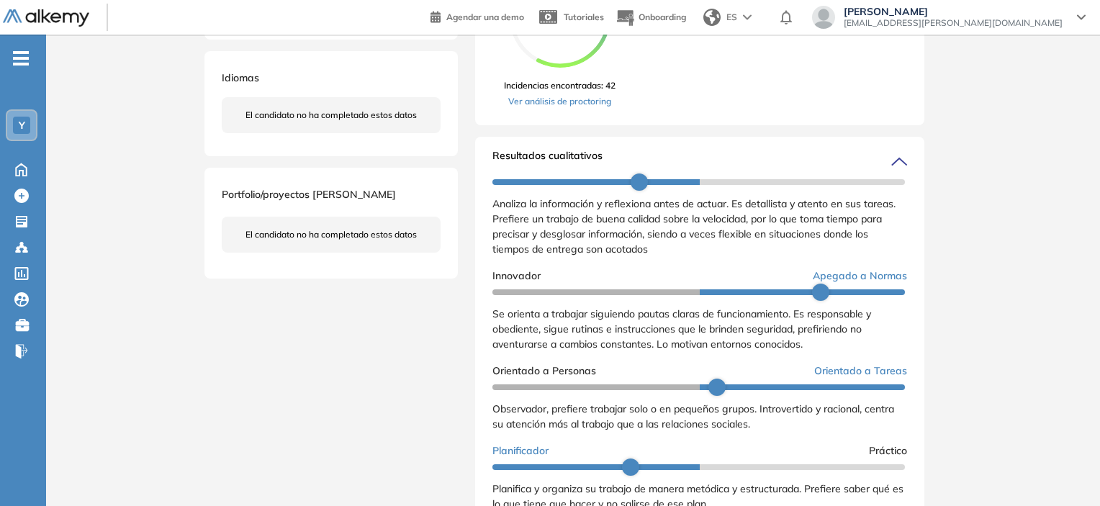
scroll to position [0, 0]
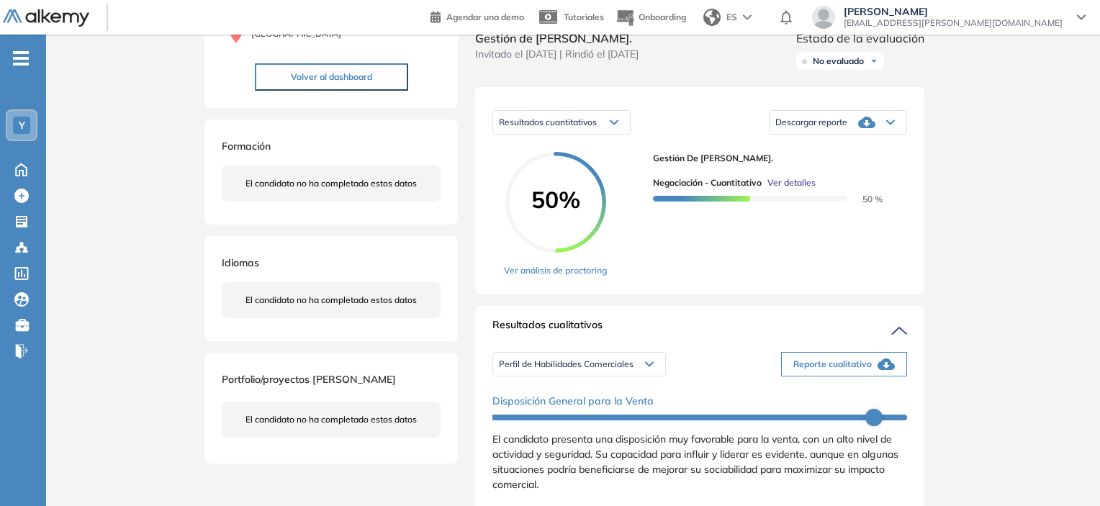
scroll to position [216, 0]
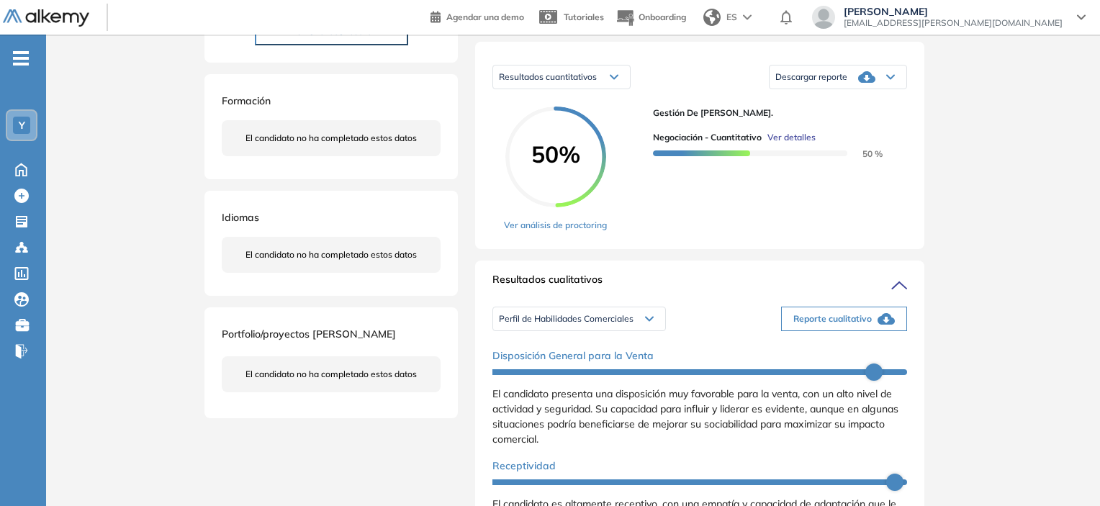
click at [616, 322] on div "Perfil de Habilidades Comerciales" at bounding box center [579, 318] width 172 height 23
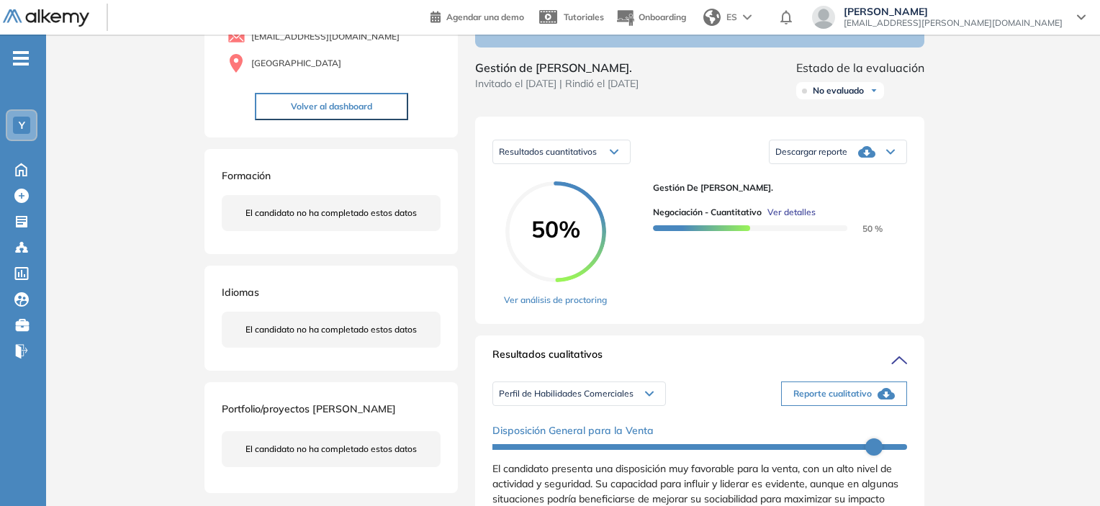
scroll to position [0, 0]
